Goal: Task Accomplishment & Management: Use online tool/utility

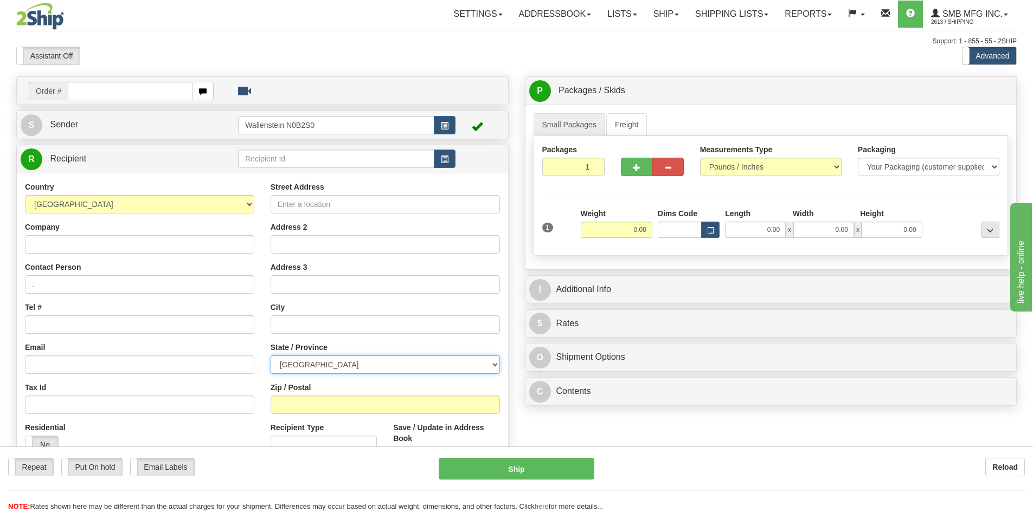
click at [332, 369] on select "[GEOGRAPHIC_DATA] [GEOGRAPHIC_DATA] [GEOGRAPHIC_DATA] [GEOGRAPHIC_DATA] [GEOGRA…" at bounding box center [385, 365] width 229 height 18
select select "MB"
click at [271, 356] on select "[GEOGRAPHIC_DATA] [GEOGRAPHIC_DATA] [GEOGRAPHIC_DATA] [GEOGRAPHIC_DATA] [GEOGRA…" at bounding box center [385, 365] width 229 height 18
click at [152, 248] on input "Company" at bounding box center [139, 244] width 229 height 18
type input "[PERSON_NAME] Farm Service"
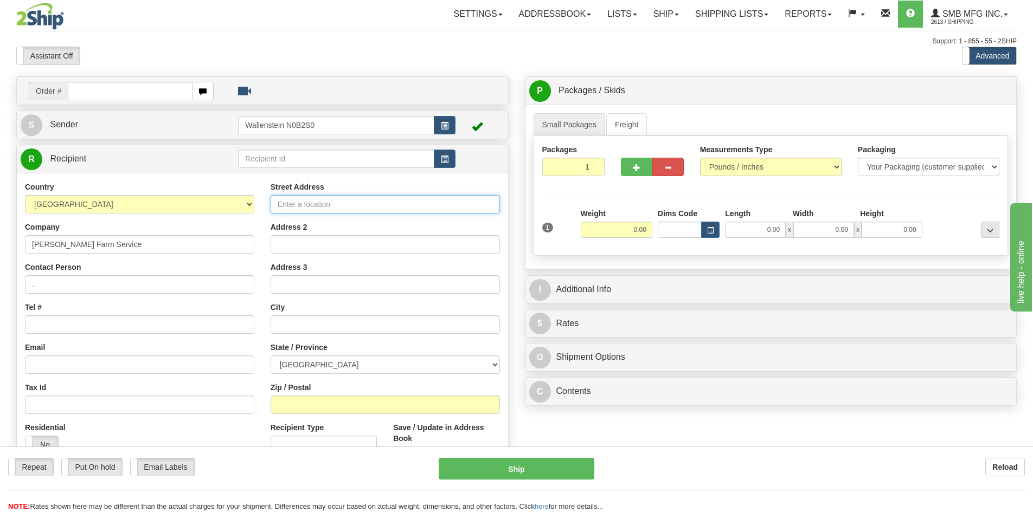
click at [299, 206] on input "Street Address" at bounding box center [385, 204] width 229 height 18
type input "[STREET_ADDRESS][PERSON_NAME]"
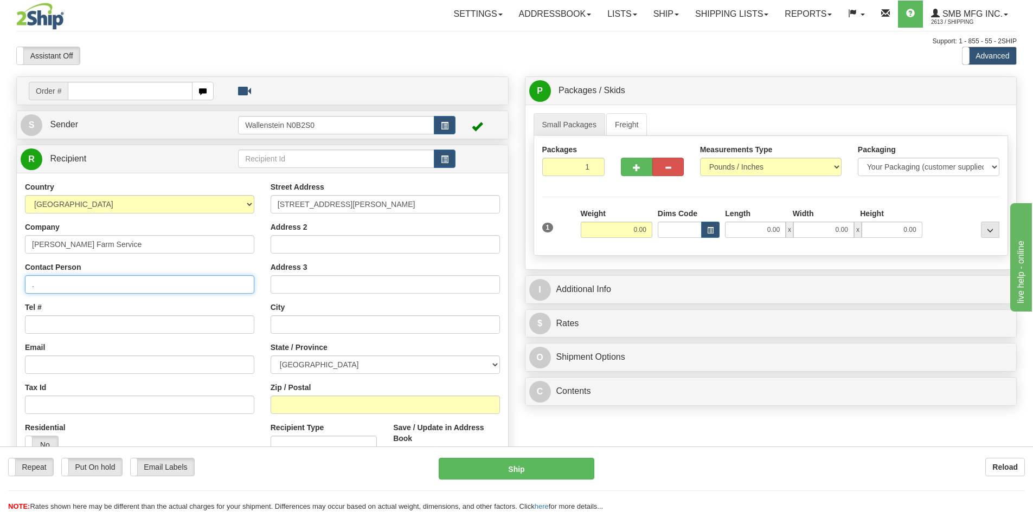
click at [56, 285] on input "." at bounding box center [139, 284] width 229 height 18
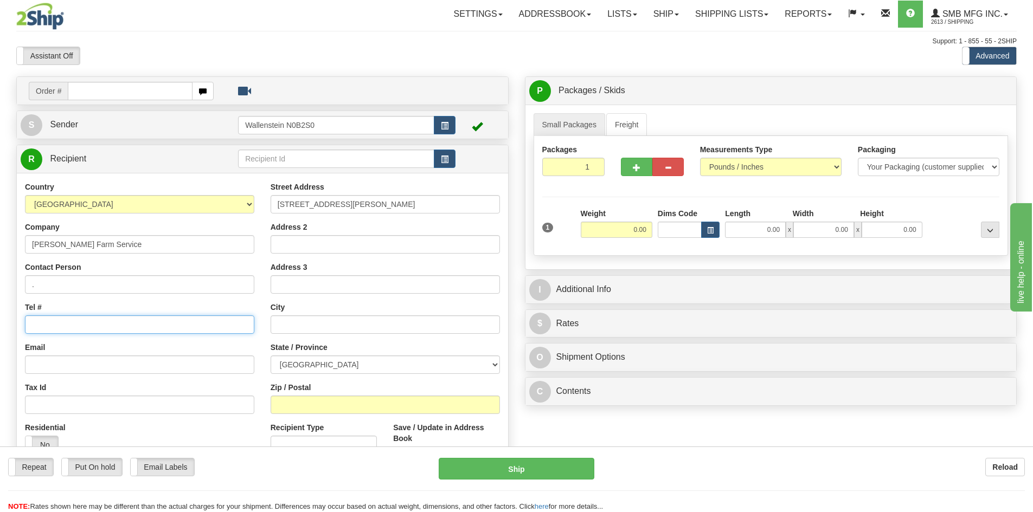
click at [72, 325] on input "Tel #" at bounding box center [139, 324] width 229 height 18
paste input "[PHONE_NUMBER]"
type input "[PHONE_NUMBER]"
click at [49, 367] on input "Email" at bounding box center [139, 365] width 229 height 18
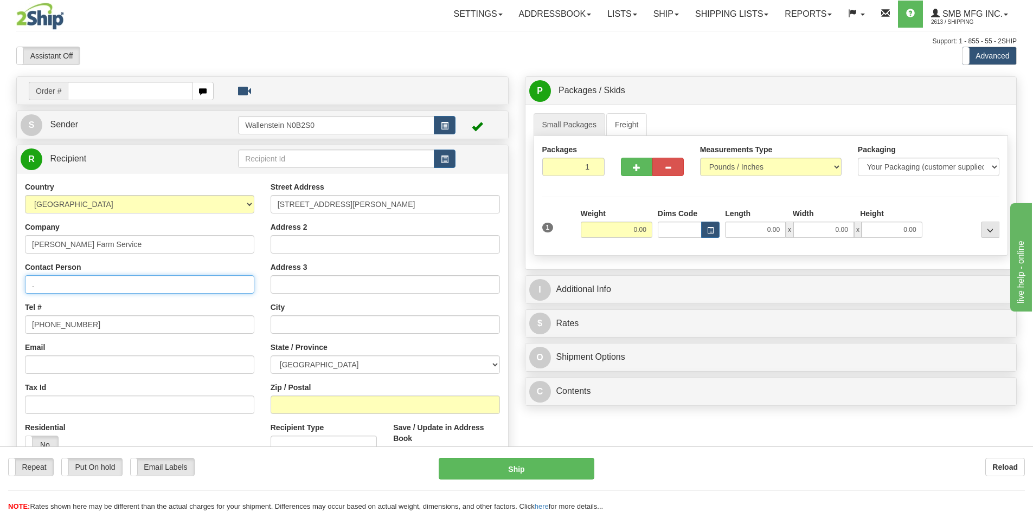
click at [131, 284] on input "." at bounding box center [139, 284] width 229 height 18
click at [43, 358] on input "Email" at bounding box center [139, 365] width 229 height 18
paste input "[EMAIL_ADDRESS][DOMAIN_NAME]"
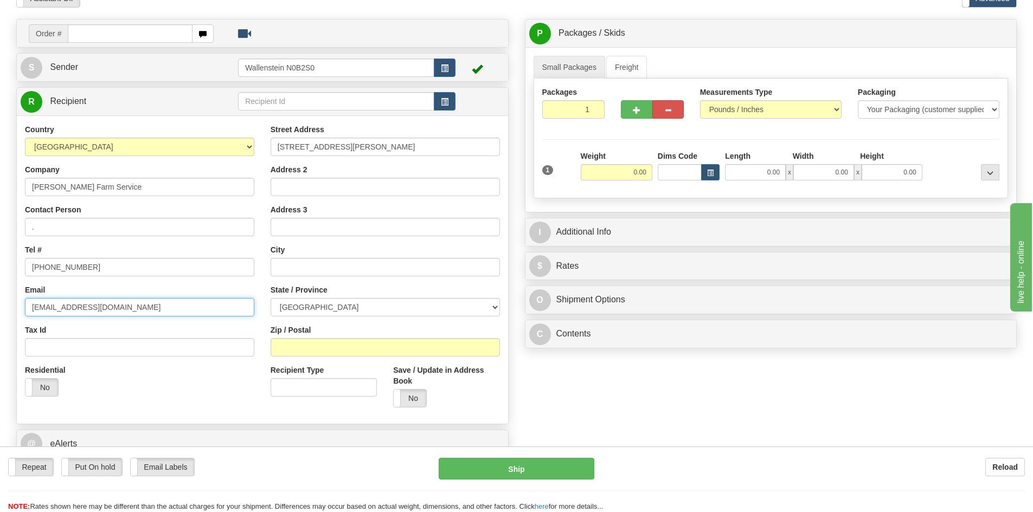
scroll to position [108, 0]
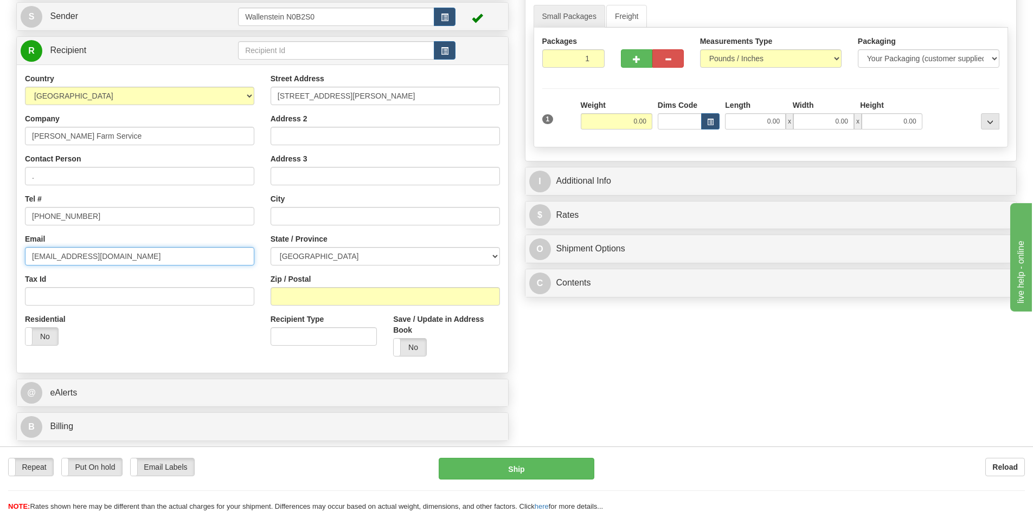
type input "[EMAIL_ADDRESS][DOMAIN_NAME]"
click at [327, 299] on input "Zip / Postal" at bounding box center [385, 296] width 229 height 18
click at [359, 301] on input "Zip / Postal" at bounding box center [385, 296] width 229 height 18
paste input "R0A0C0"
type input "R0A0C0"
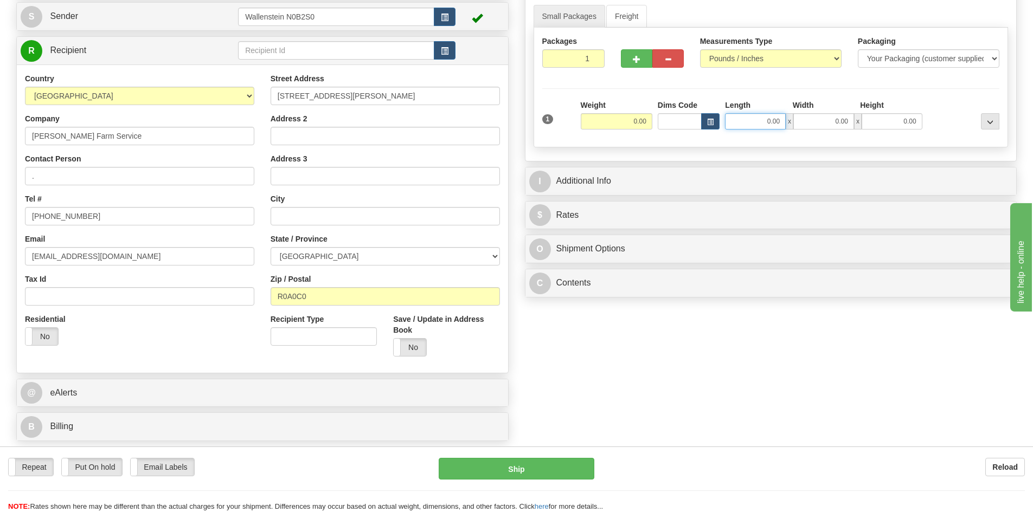
click at [768, 124] on input "0.00" at bounding box center [755, 121] width 61 height 16
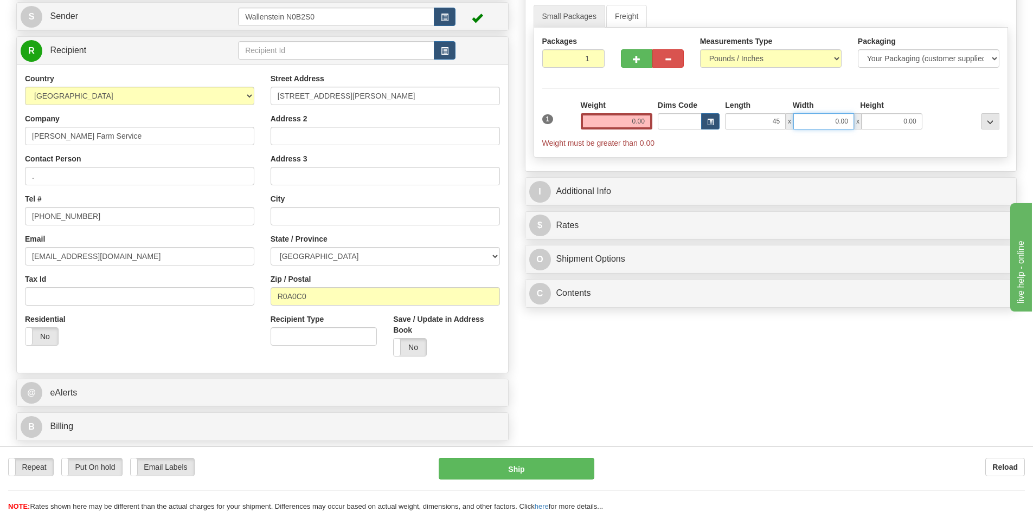
type input "45.00"
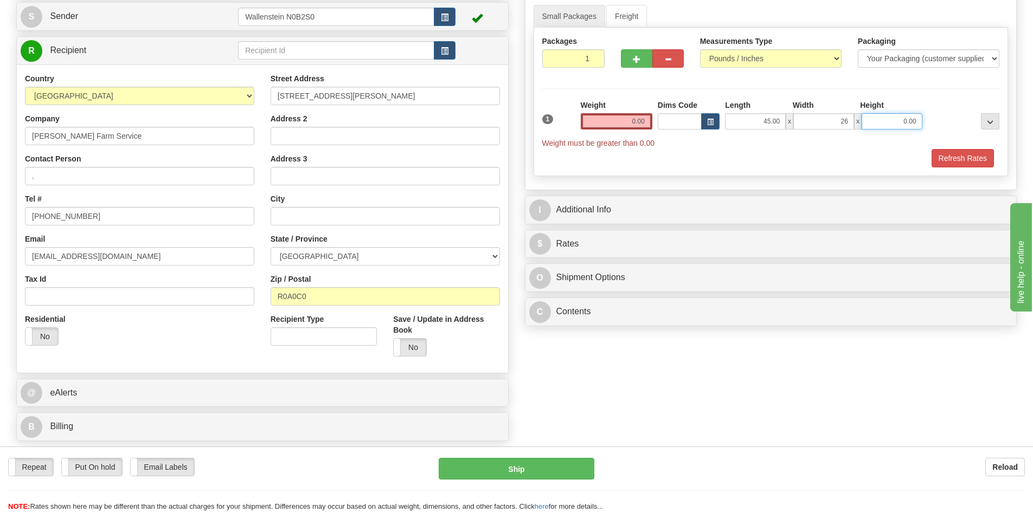
type input "26.00"
click at [626, 11] on link "Freight" at bounding box center [626, 16] width 41 height 23
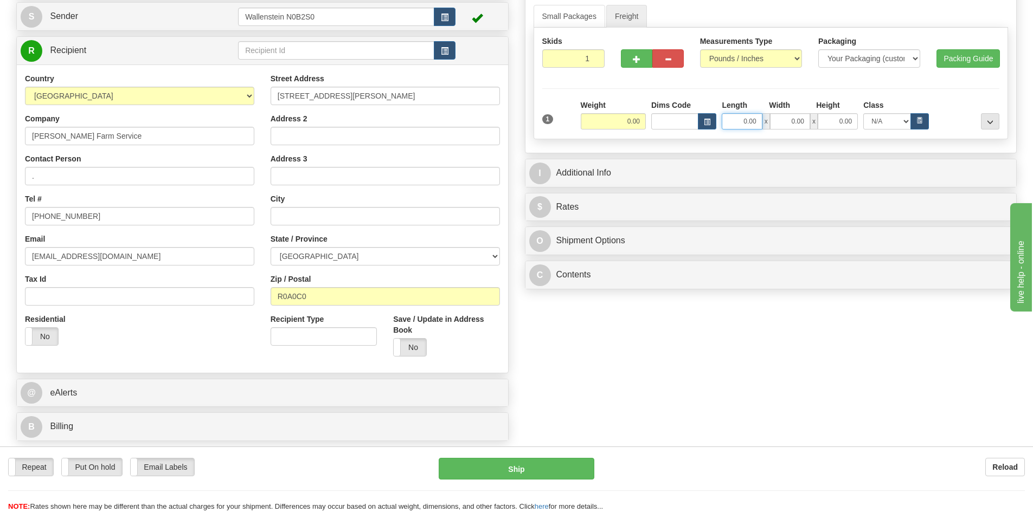
click at [756, 127] on input "0.00" at bounding box center [742, 121] width 40 height 16
type input "1"
type input "45.00"
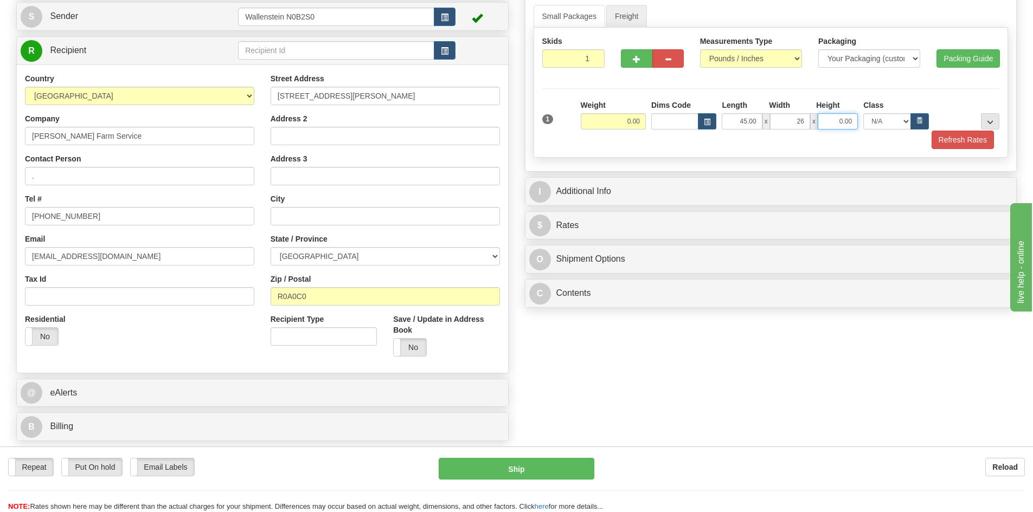
type input "26.00"
type input "53.00"
click at [621, 130] on div at bounding box center [790, 130] width 418 height 1
click at [626, 123] on input "0.00" at bounding box center [613, 121] width 65 height 16
type input "500.00"
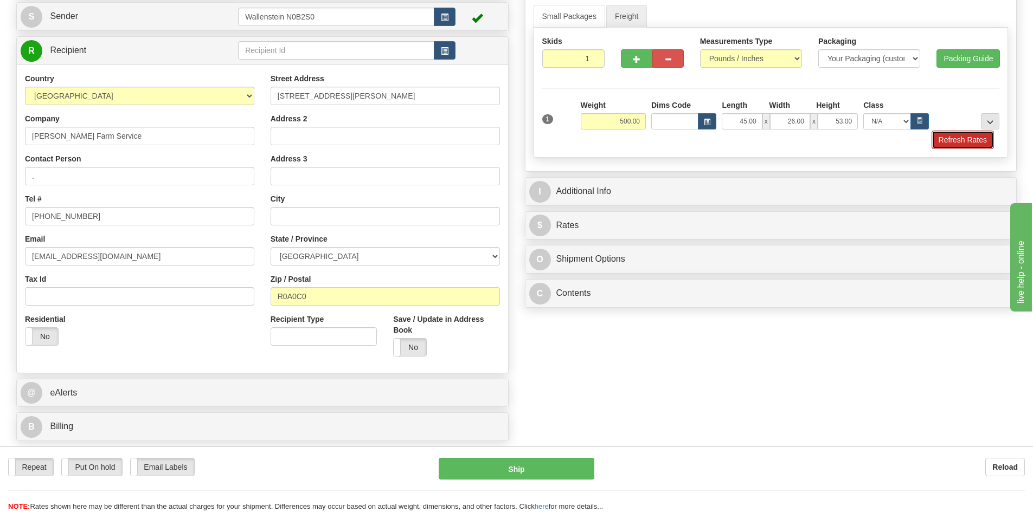
click at [942, 142] on button "Refresh Rates" at bounding box center [962, 140] width 62 height 18
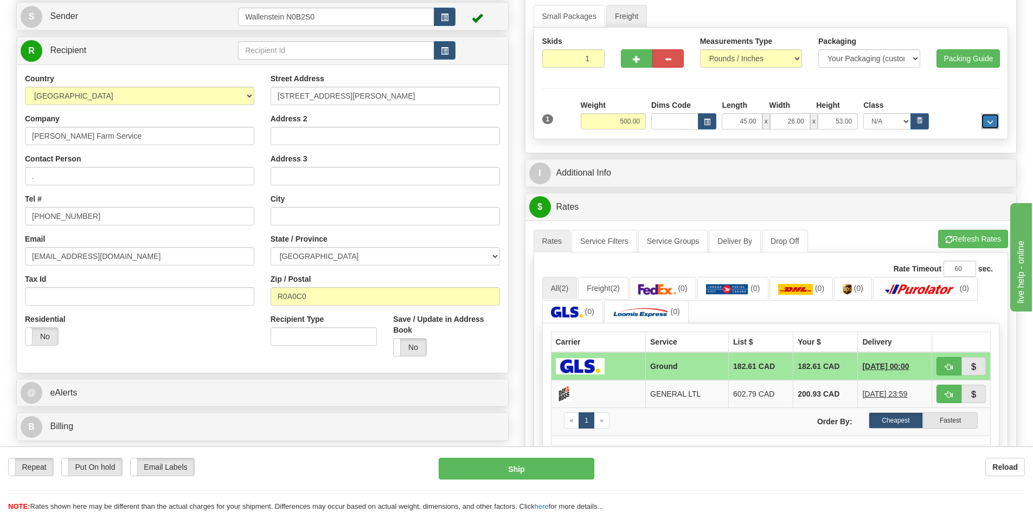
click at [990, 119] on span "..." at bounding box center [990, 122] width 7 height 6
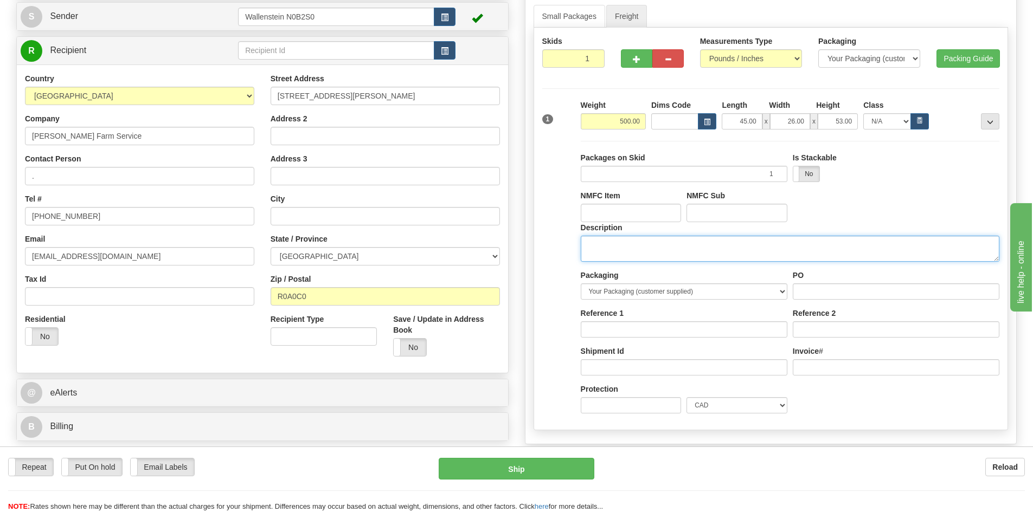
click at [645, 253] on textarea "Description" at bounding box center [790, 249] width 418 height 26
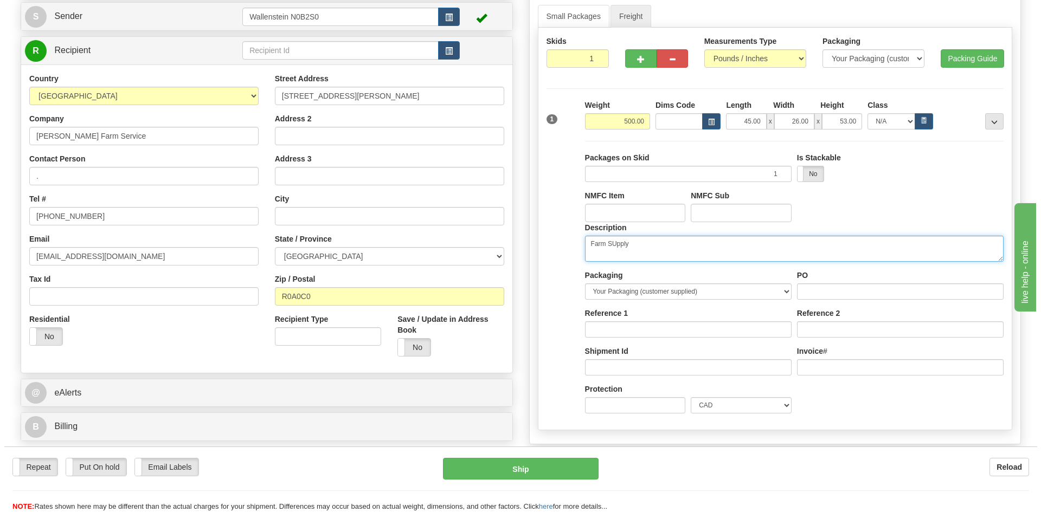
scroll to position [54, 0]
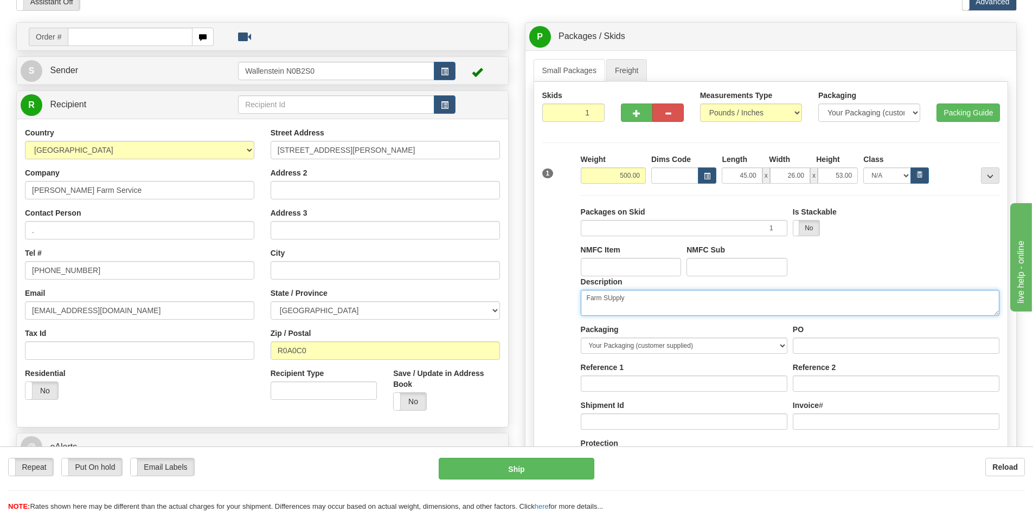
click at [610, 295] on textarea "Farm SUpply" at bounding box center [790, 303] width 418 height 26
type textarea "Farm Supply"
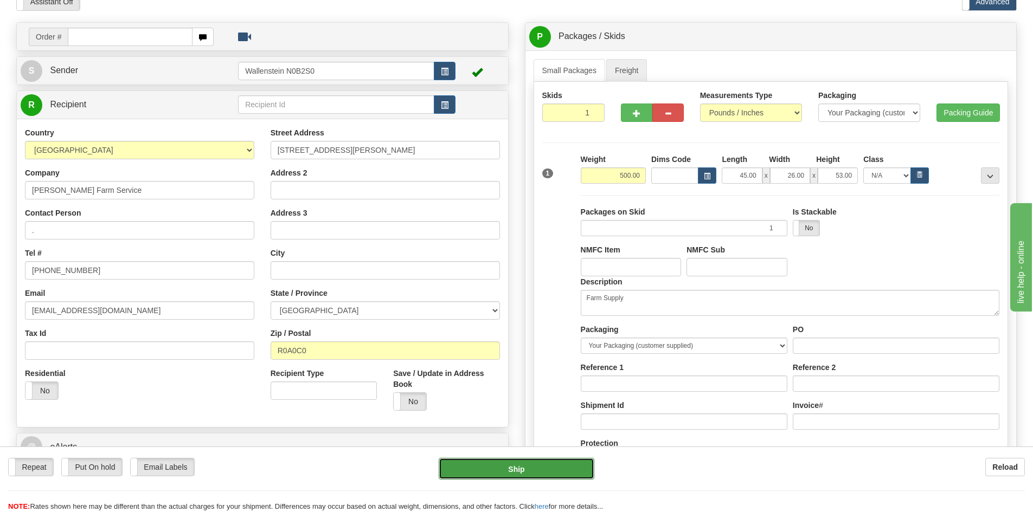
click at [540, 466] on button "Ship" at bounding box center [517, 469] width 156 height 22
type input "GRD"
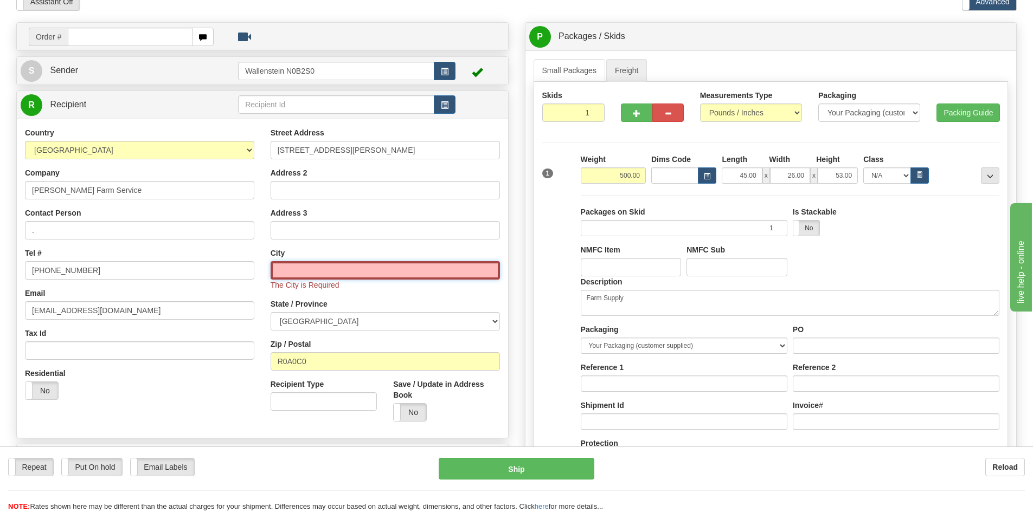
click at [356, 265] on input "text" at bounding box center [385, 270] width 229 height 18
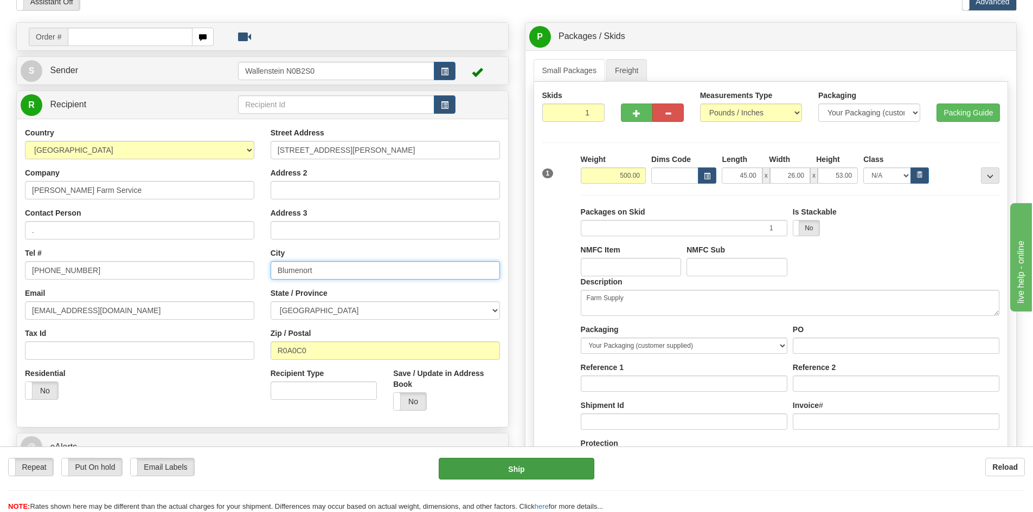
type input "Blumenort"
click at [530, 463] on button "Ship" at bounding box center [517, 469] width 156 height 22
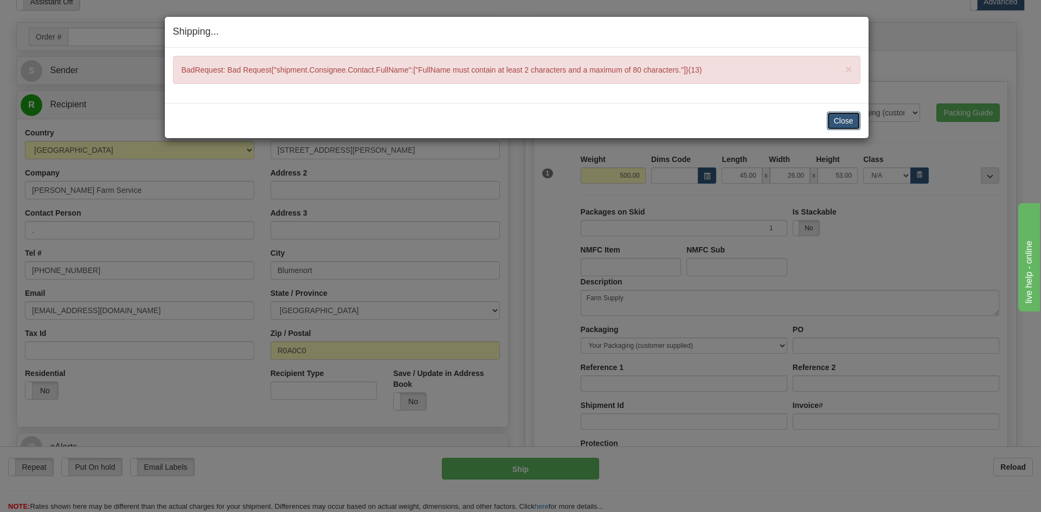
click at [835, 120] on button "Close" at bounding box center [844, 121] width 34 height 18
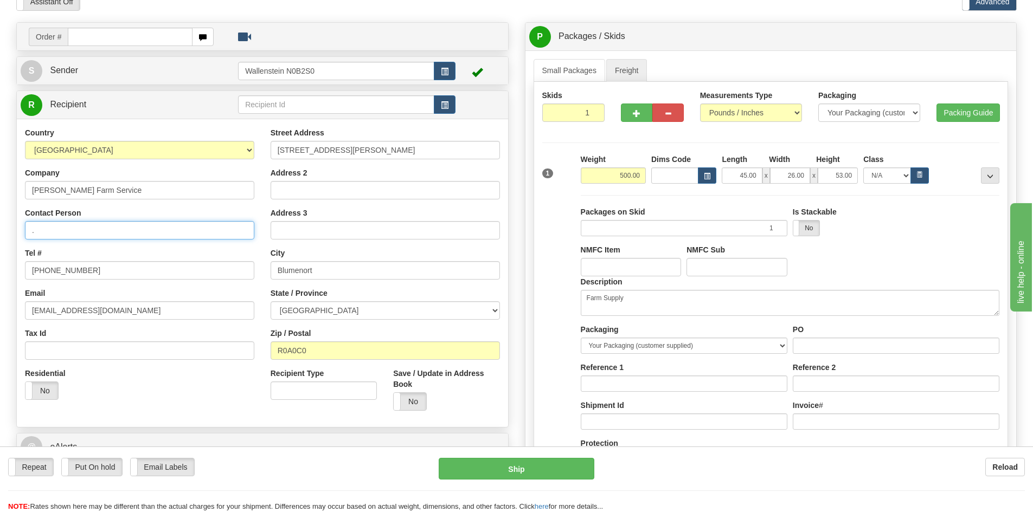
click at [106, 229] on input "." at bounding box center [139, 230] width 229 height 18
type input ".SDueck"
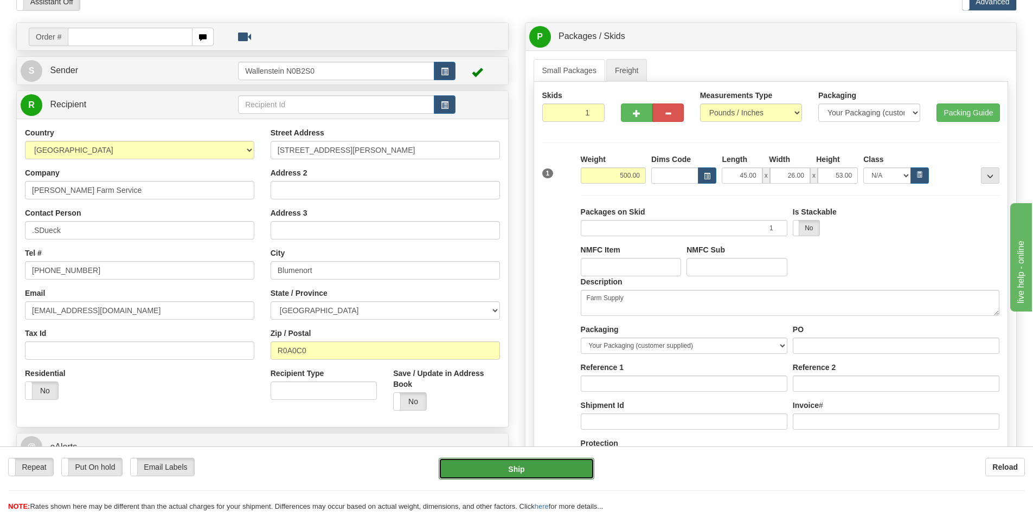
click at [485, 467] on button "Ship" at bounding box center [517, 469] width 156 height 22
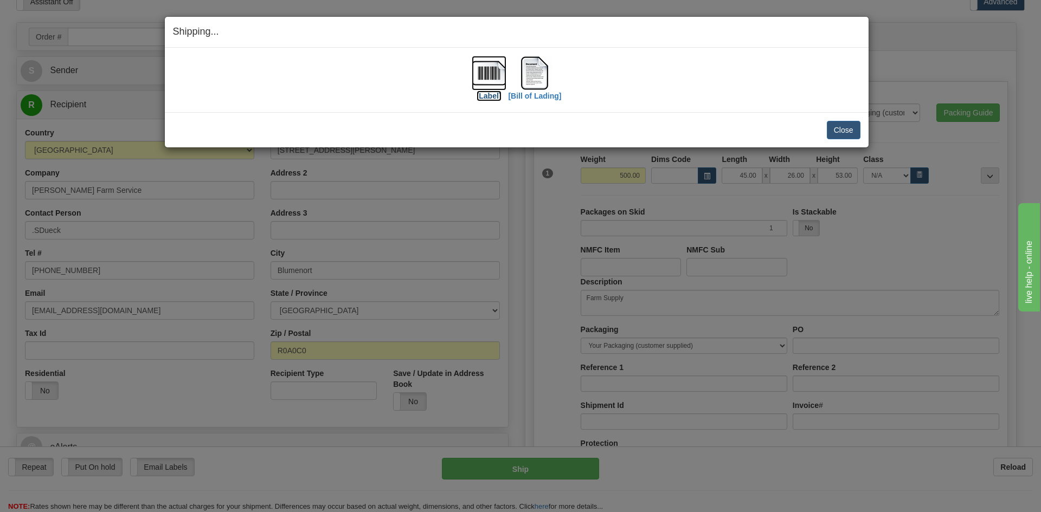
click at [495, 95] on label "[Label]" at bounding box center [489, 96] width 25 height 11
click at [540, 97] on label "[Bill of Lading]" at bounding box center [534, 96] width 53 height 11
click at [835, 124] on button "Close" at bounding box center [844, 130] width 34 height 18
